Goal: Information Seeking & Learning: Learn about a topic

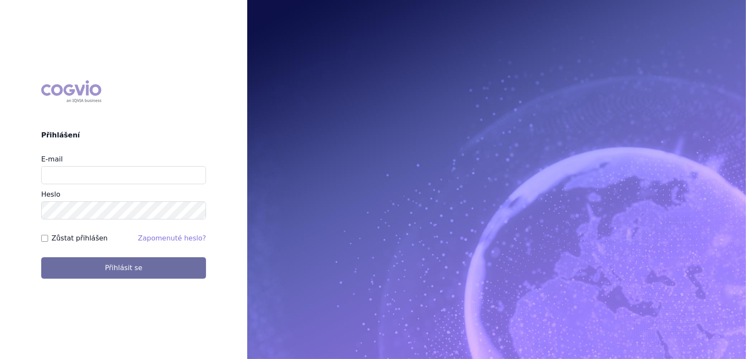
type input "[EMAIL_ADDRESS][DOMAIN_NAME]"
drag, startPoint x: 121, startPoint y: 173, endPoint x: 10, endPoint y: 184, distance: 110.8
click at [10, 184] on div "COGVIO Přihlášení E-mail aplikace.ocul1@vzp.cz Heslo Zůstat přihlášen Zapomenut…" at bounding box center [123, 179] width 247 height 212
click at [0, 211] on html "COGVIO Přihlášení E-mail Heslo Zůstat přihlášen Zapomenuté heslo? Přihlásit se …" at bounding box center [373, 179] width 746 height 359
click at [45, 174] on input "E-mail" at bounding box center [123, 175] width 165 height 18
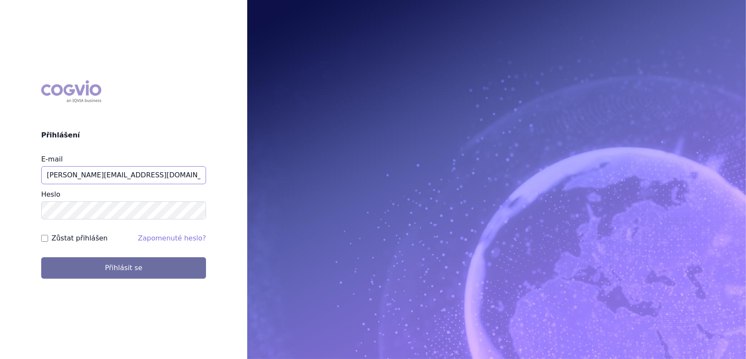
type input "veronika.damborska@vzp.cz"
click at [41, 257] on button "Přihlásit se" at bounding box center [123, 267] width 165 height 21
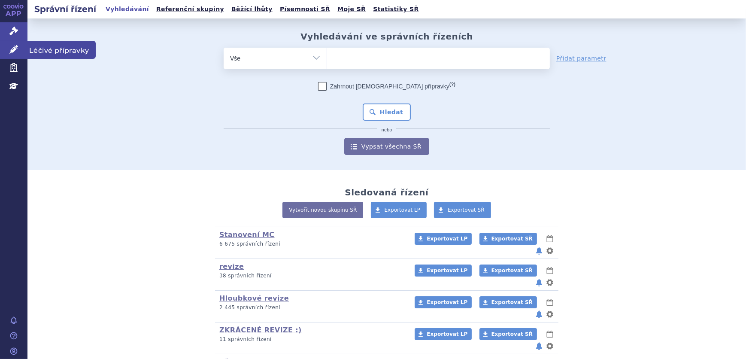
click at [9, 49] on icon at bounding box center [13, 49] width 9 height 9
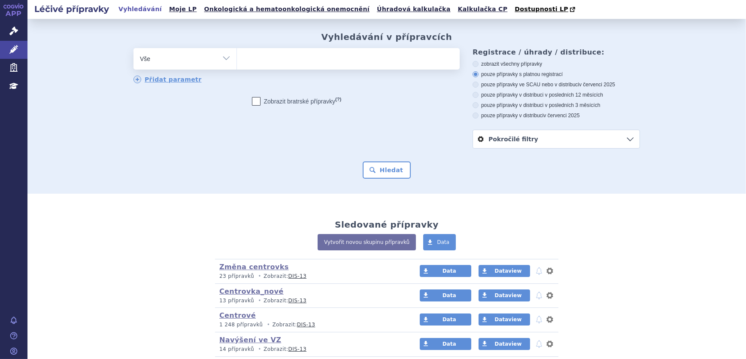
click at [260, 62] on ul at bounding box center [348, 57] width 223 height 18
click at [237, 62] on select at bounding box center [236, 58] width 0 height 21
paste input "FLUOROURACIL ACCORD"
type input "FLUOROURACIL ACCORD"
select select "[MEDICAL_DATA] ACCORD"
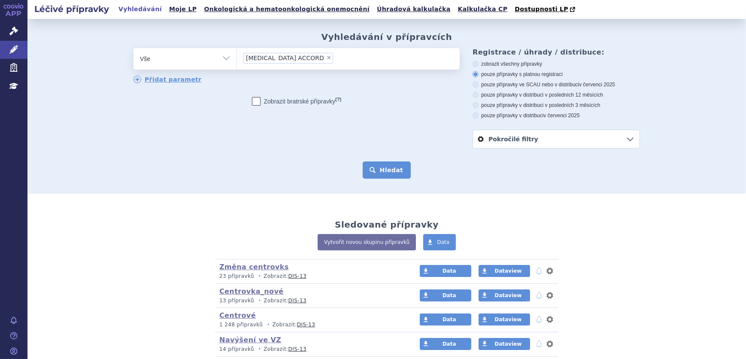
click at [397, 168] on button "Hledat" at bounding box center [386, 169] width 48 height 17
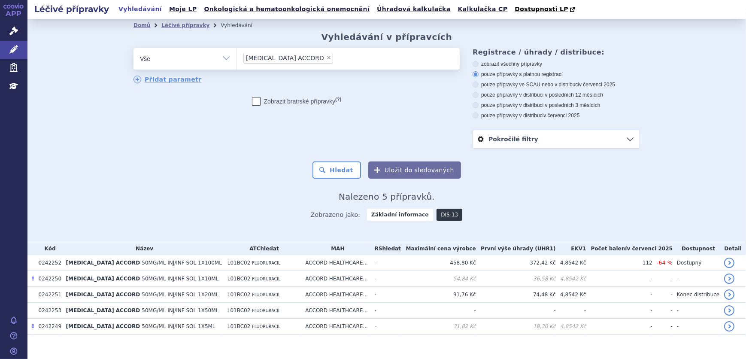
click at [193, 56] on select "Vše Přípravek/SUKL kód MAH VPOIS ATC/Aktivní látka Léková forma Síla" at bounding box center [184, 57] width 103 height 19
select select "filter-atc-group"
click at [133, 48] on select "Vše Přípravek/SUKL kód MAH VPOIS ATC/Aktivní látka Léková forma Síla" at bounding box center [184, 57] width 103 height 19
click at [328, 57] on ul at bounding box center [348, 57] width 223 height 18
click at [237, 57] on select at bounding box center [236, 58] width 0 height 21
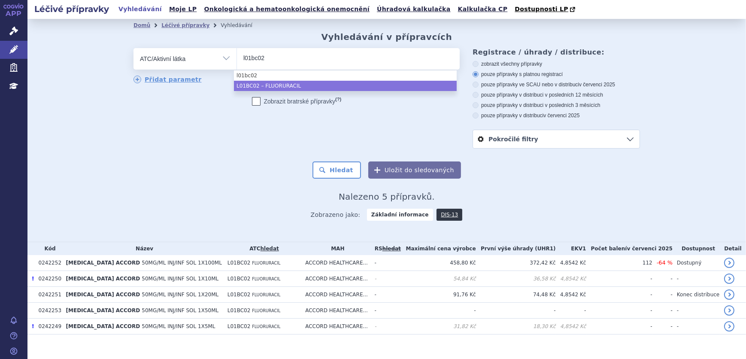
type input "l01bc02"
select select "L01BC02"
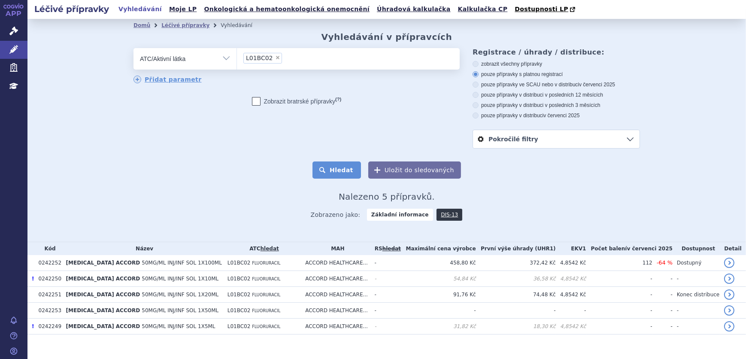
click at [336, 168] on button "Hledat" at bounding box center [336, 169] width 48 height 17
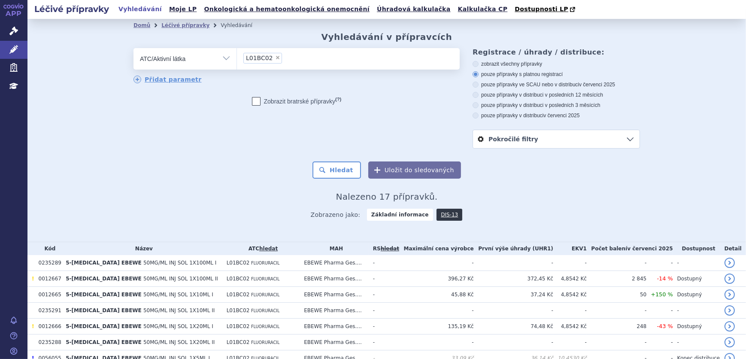
scroll to position [195, 0]
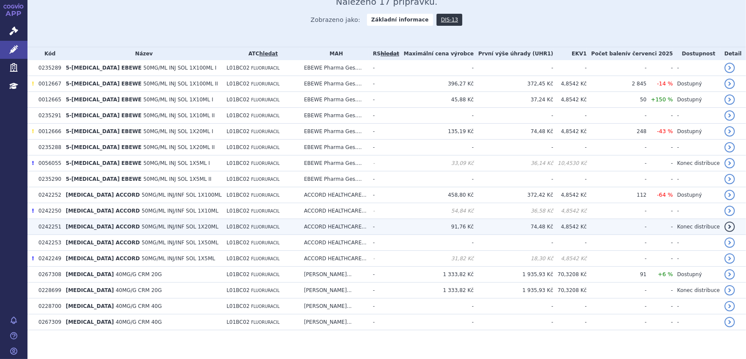
click at [165, 225] on span "50MG/ML INJ/INF SOL 1X20ML" at bounding box center [180, 226] width 77 height 6
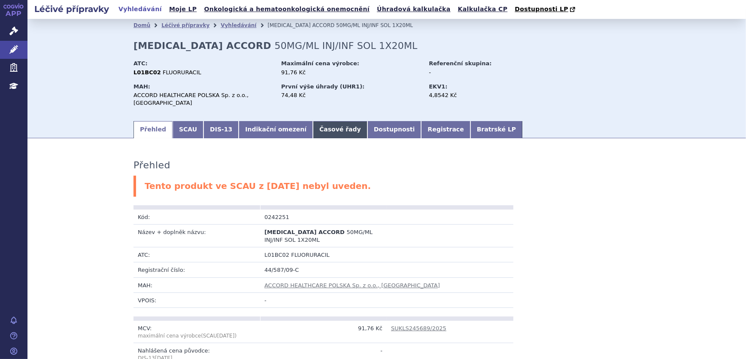
click at [330, 121] on link "Časové řady" at bounding box center [340, 129] width 54 height 17
